Goal: Task Accomplishment & Management: Complete application form

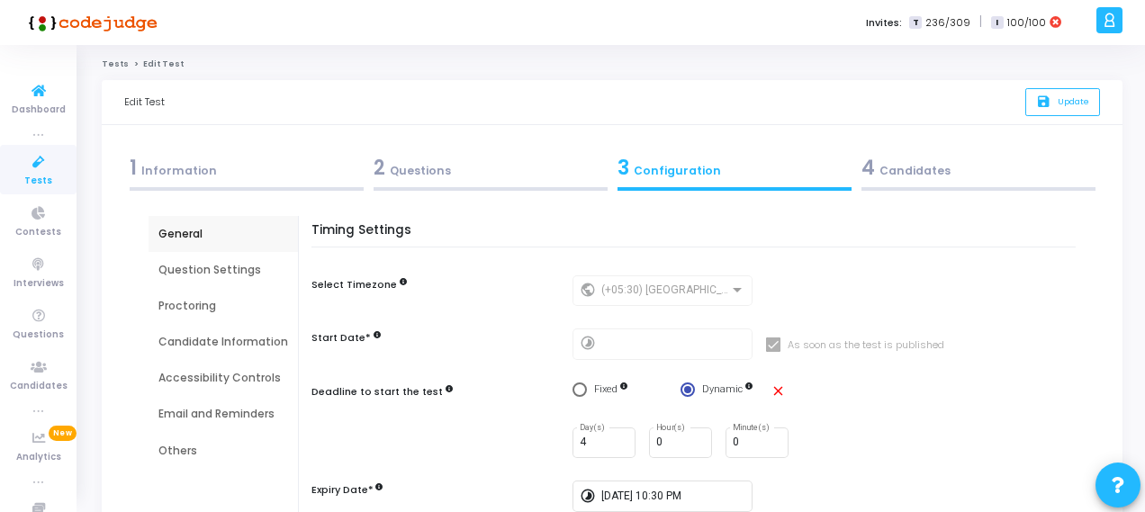
click at [30, 163] on icon at bounding box center [39, 162] width 38 height 23
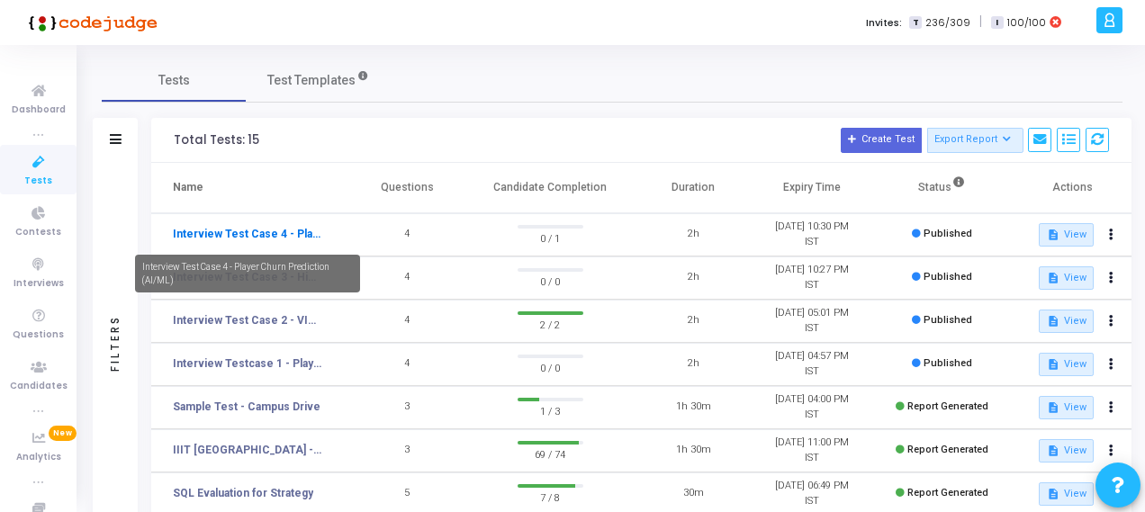
click at [276, 235] on link "Interview Test Case 4 - Player Churn Prediction (AI/ML)" at bounding box center [247, 234] width 149 height 16
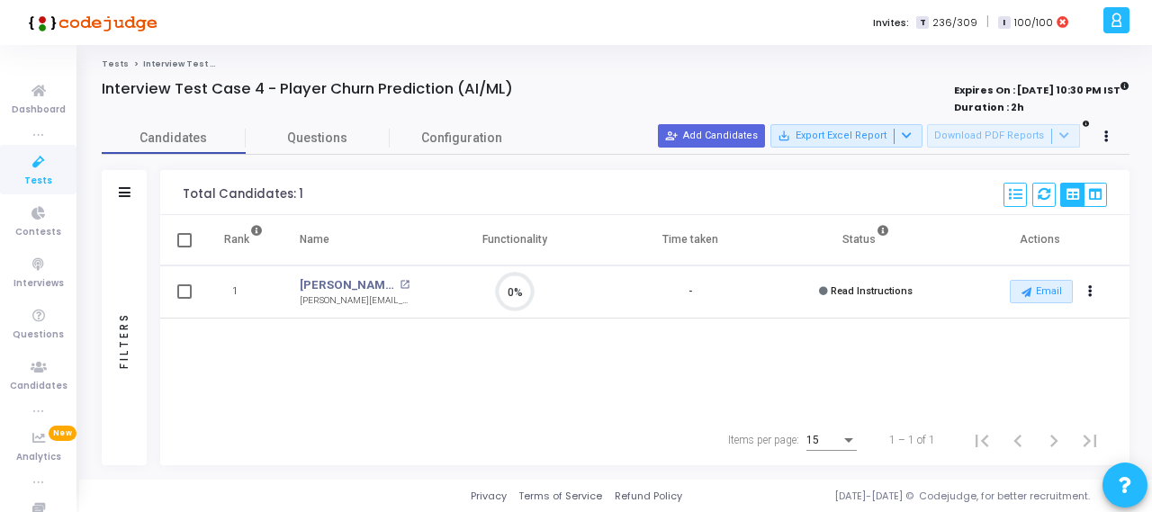
scroll to position [8, 7]
click at [740, 138] on button "person_add_alt Add Candidates" at bounding box center [711, 135] width 107 height 23
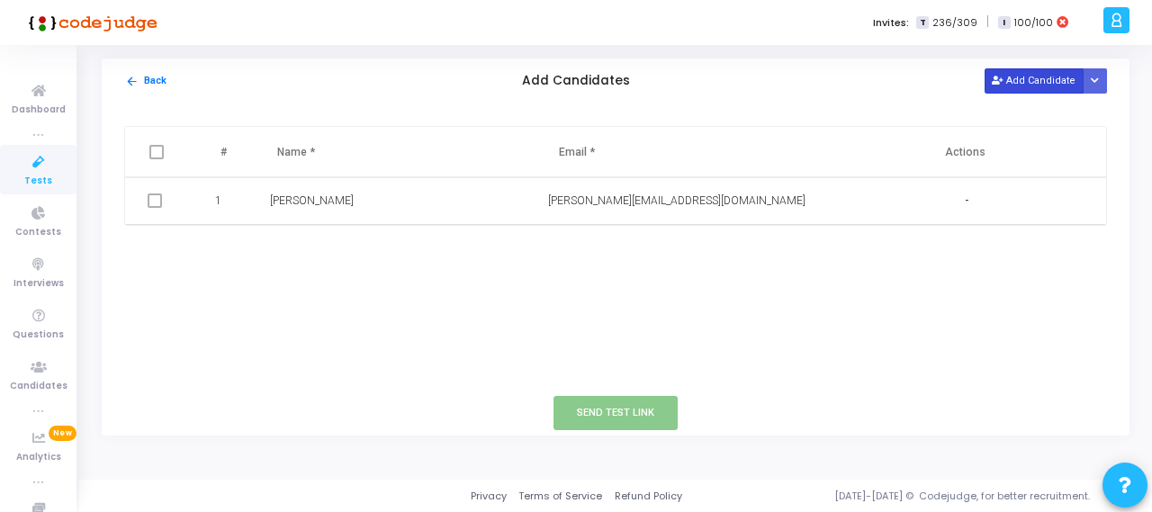
click at [1044, 82] on button "Add Candidate" at bounding box center [1034, 80] width 99 height 24
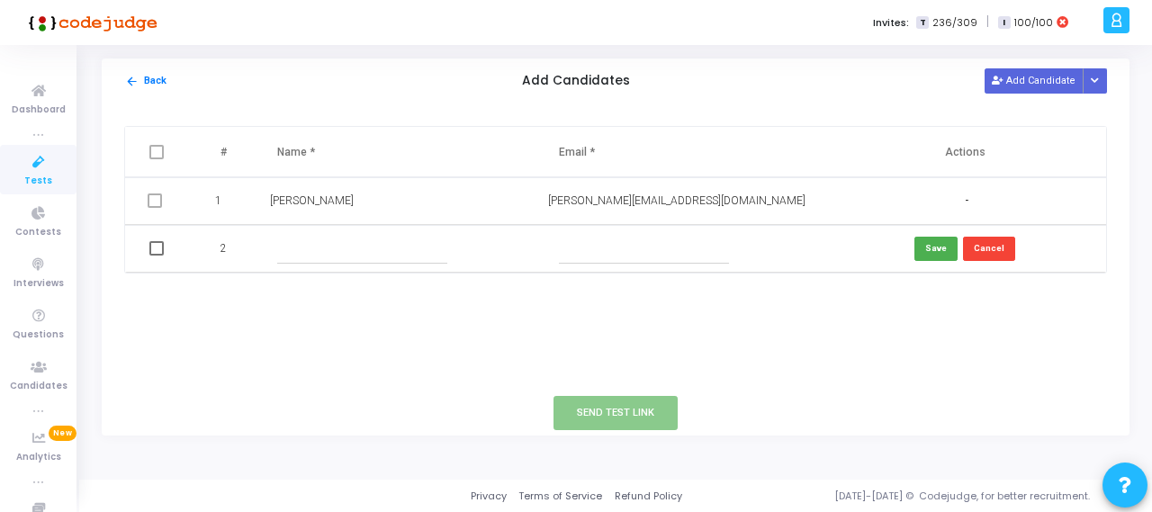
click at [301, 255] on input "text" at bounding box center [362, 249] width 170 height 30
paste input "[PERSON_NAME]"
type input "[PERSON_NAME]"
drag, startPoint x: 528, startPoint y: 246, endPoint x: 594, endPoint y: 250, distance: 66.8
click at [529, 246] on td "[PERSON_NAME]" at bounding box center [400, 249] width 283 height 48
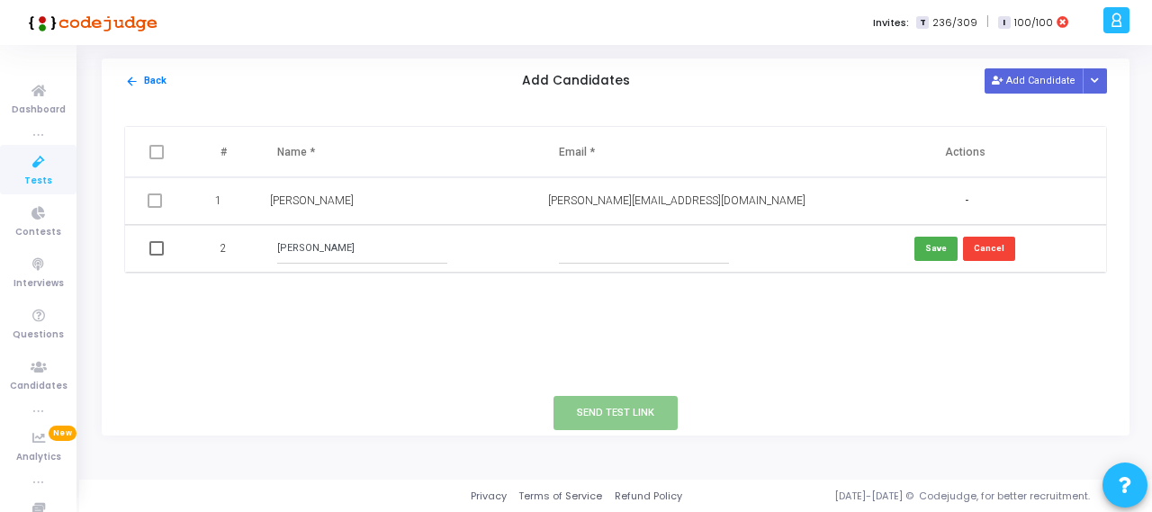
click at [599, 250] on input "text" at bounding box center [644, 249] width 170 height 30
paste input "[EMAIL_ADDRESS][DOMAIN_NAME]"
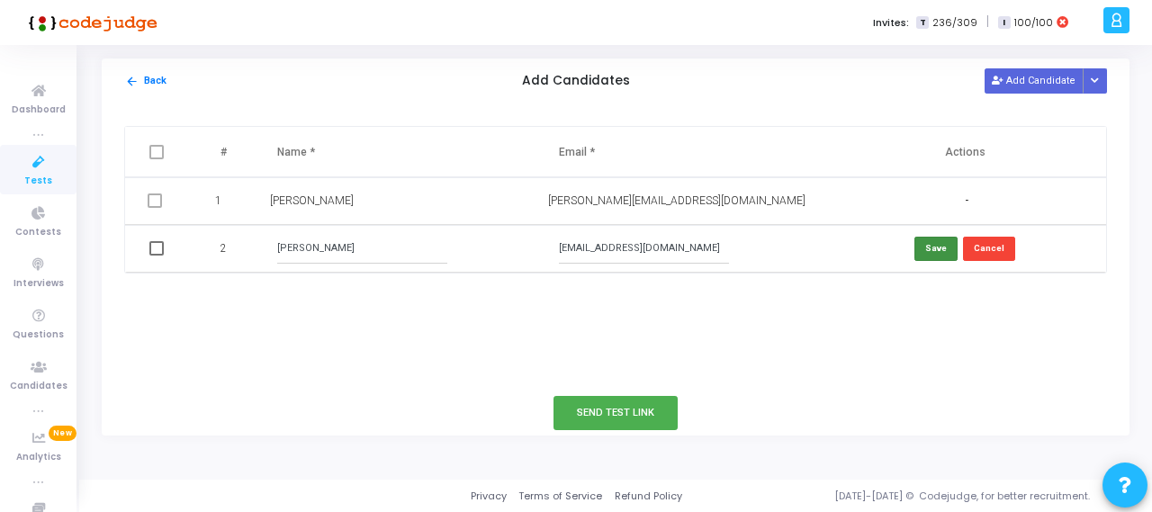
type input "[EMAIL_ADDRESS][DOMAIN_NAME]"
click at [931, 244] on button "Save" at bounding box center [936, 249] width 43 height 24
click at [629, 413] on button "Send Test Link" at bounding box center [616, 412] width 124 height 33
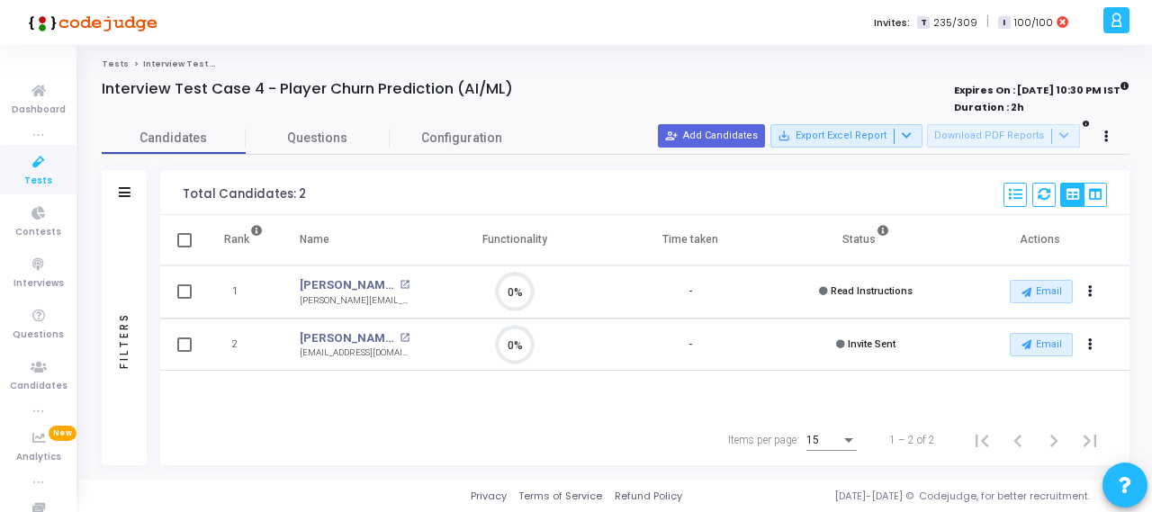
drag, startPoint x: 924, startPoint y: 296, endPoint x: 834, endPoint y: 296, distance: 90.0
click at [834, 296] on td "Read Instructions" at bounding box center [867, 292] width 176 height 53
click at [833, 296] on span "Read Instructions" at bounding box center [872, 291] width 82 height 12
